Goal: Communication & Community: Answer question/provide support

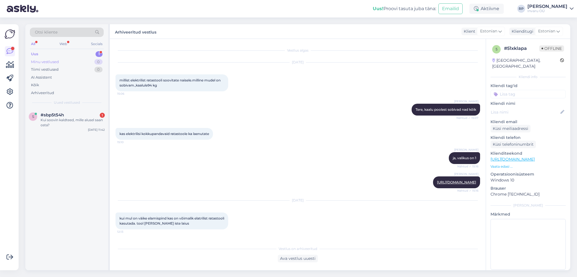
scroll to position [670, 0]
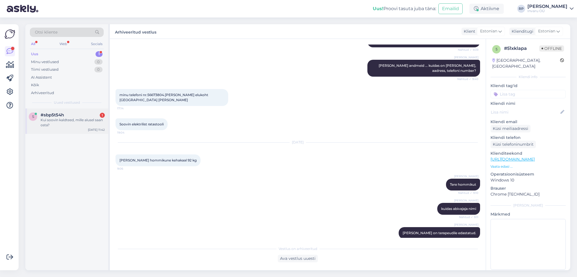
click at [68, 118] on div "Kui soovin kaldteed, mille alusel saan osta?" at bounding box center [73, 122] width 64 height 10
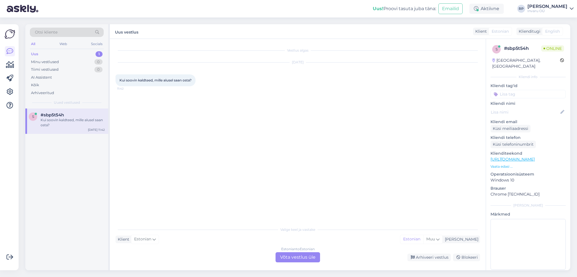
click at [294, 261] on div "Estonian to Estonian Võta vestlus üle" at bounding box center [298, 257] width 45 height 10
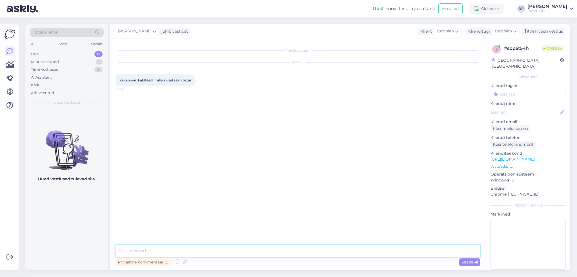
drag, startPoint x: 172, startPoint y: 252, endPoint x: 167, endPoint y: 252, distance: 4.5
click at [172, 252] on textarea at bounding box center [297, 251] width 365 height 12
type textarea "Tere"
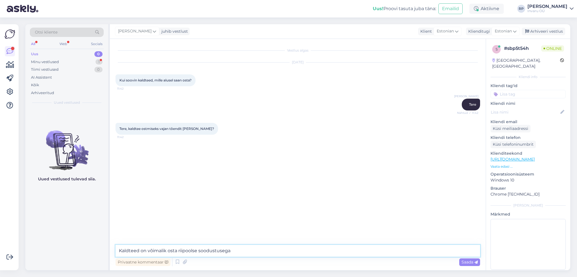
click at [121, 250] on textarea "Kaldteed on võimalik osta riipoolse soodustusega" at bounding box center [297, 251] width 365 height 12
click at [277, 251] on textarea "Kaasaskantavad kaldteed on võimalik osta riipoolse soodustusega" at bounding box center [297, 251] width 365 height 12
click at [174, 252] on textarea "Kaasaskantavad kaldteed on võimalik osta riipoolse soodustusega Piirhind 560€, …" at bounding box center [297, 251] width 365 height 12
click at [218, 251] on textarea "Kaasaskantavad kaldteid on võimalik osta riipoolse soodustusega Piirhind 560€, …" at bounding box center [297, 251] width 365 height 12
type textarea "Kaasaskantavad kaldteid on võimalik osta riigipoolse soodustusega Piirhind 560€…"
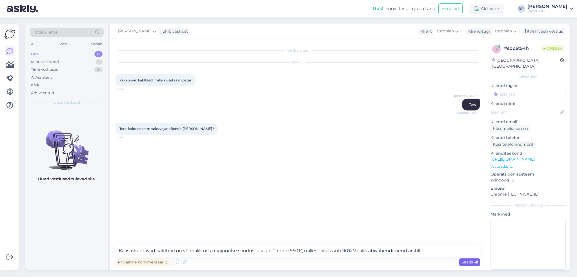
click at [464, 264] on span "Saada" at bounding box center [469, 261] width 16 height 5
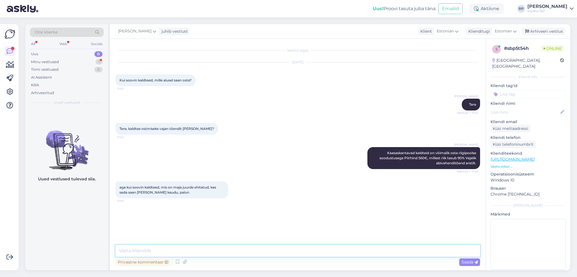
click at [204, 251] on textarea at bounding box center [297, 251] width 365 height 12
type textarea "kaldteede eitamisega me ei tegele"
type textarea "ehitamisega*"
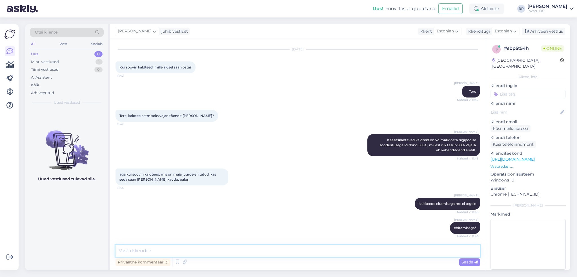
scroll to position [37, 0]
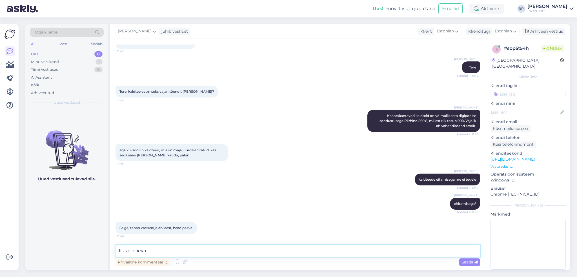
type textarea "Ilusat päeva!"
